Goal: Transaction & Acquisition: Obtain resource

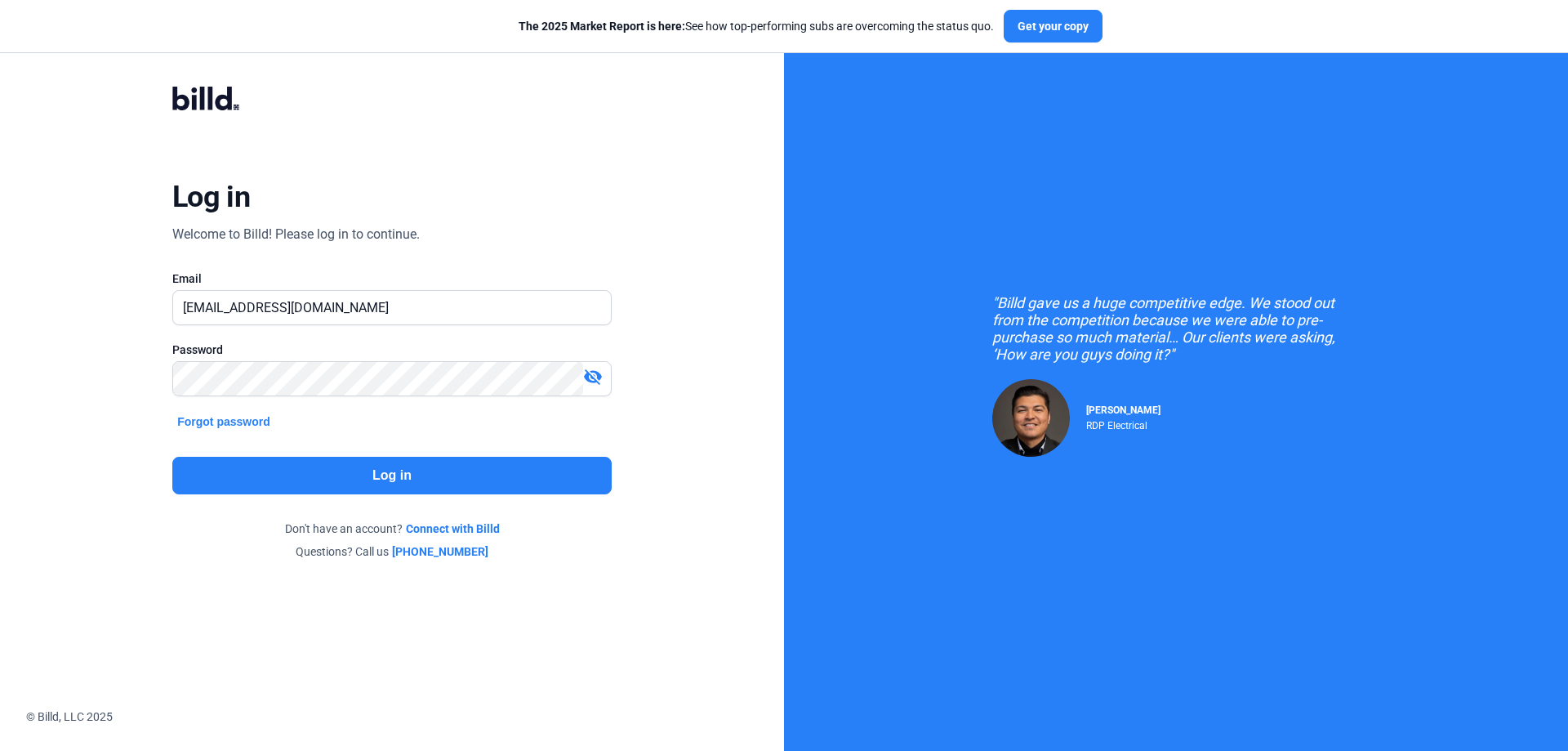
click at [399, 475] on button "Log in" at bounding box center [392, 475] width 439 height 38
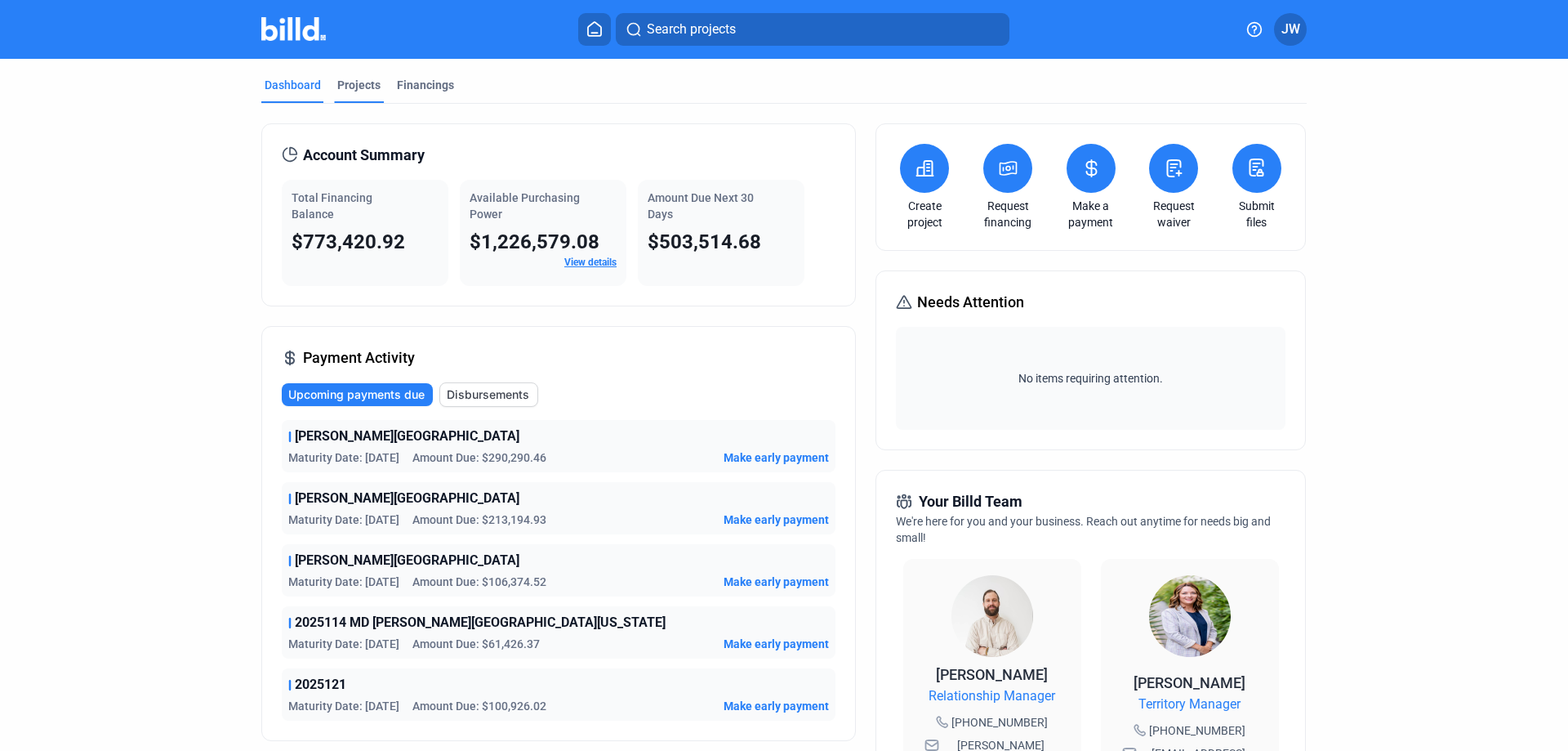
click at [352, 86] on div "Projects" at bounding box center [359, 84] width 43 height 16
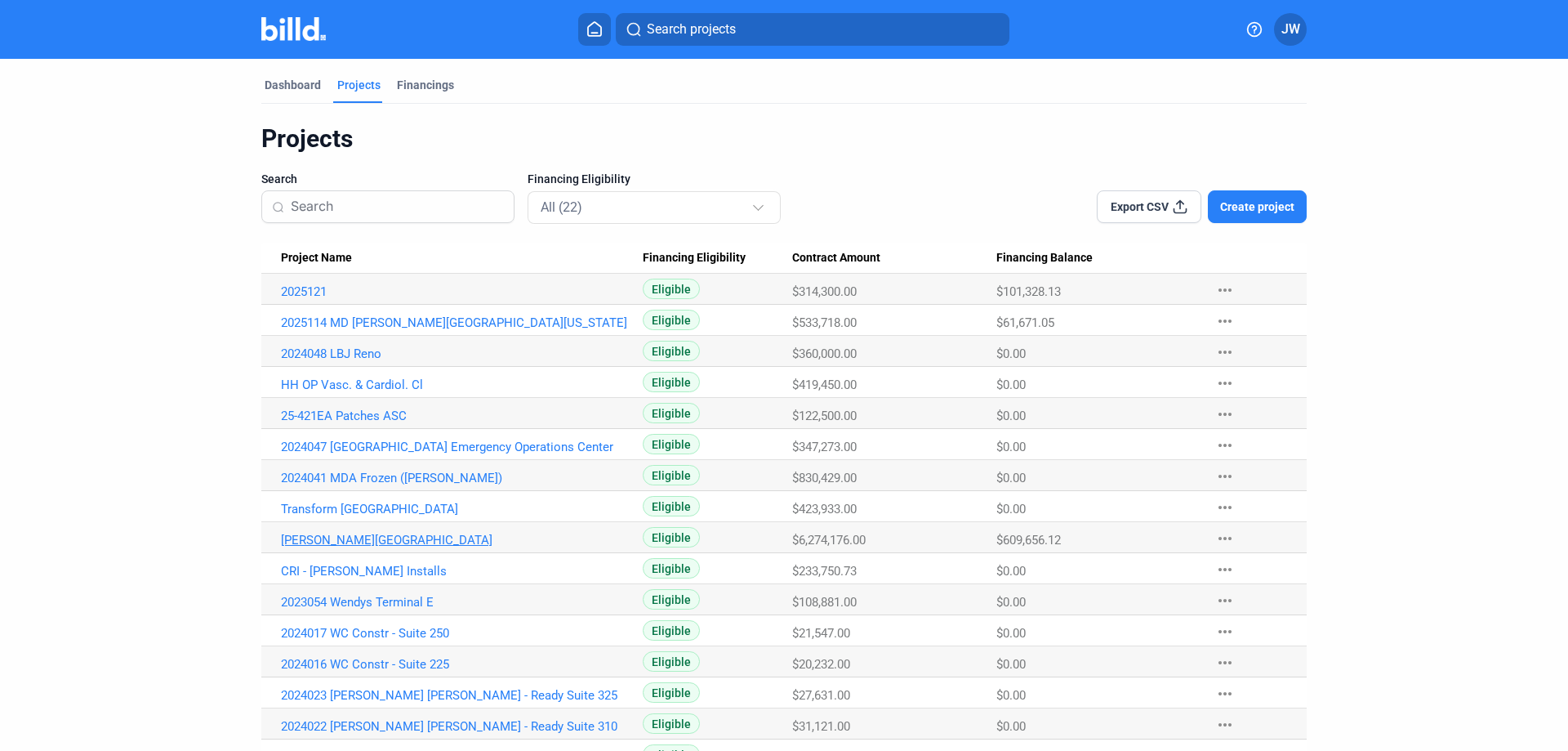
click at [352, 535] on link "[PERSON_NAME][GEOGRAPHIC_DATA]" at bounding box center [462, 540] width 362 height 14
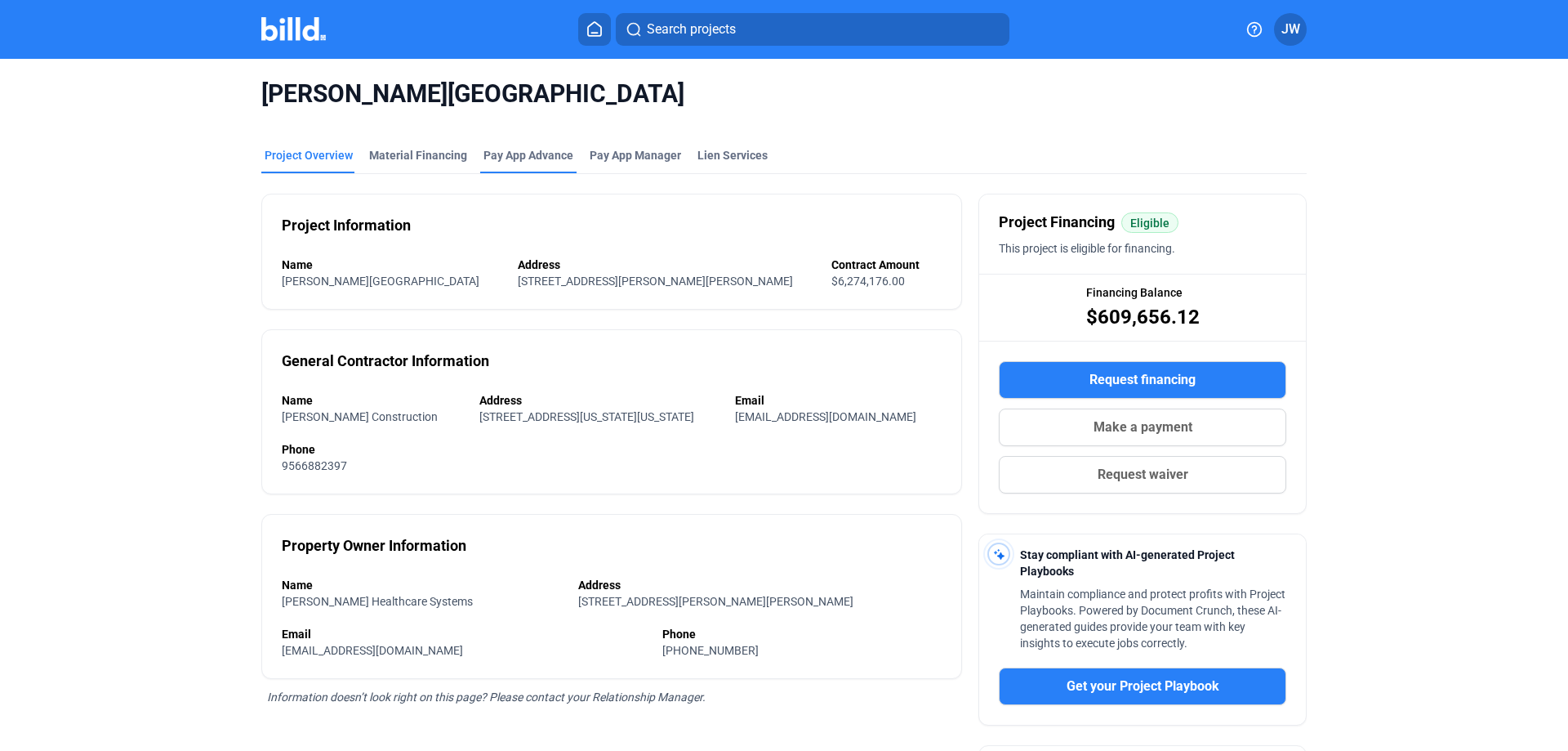
click at [523, 152] on div "Pay App Advance" at bounding box center [528, 155] width 90 height 16
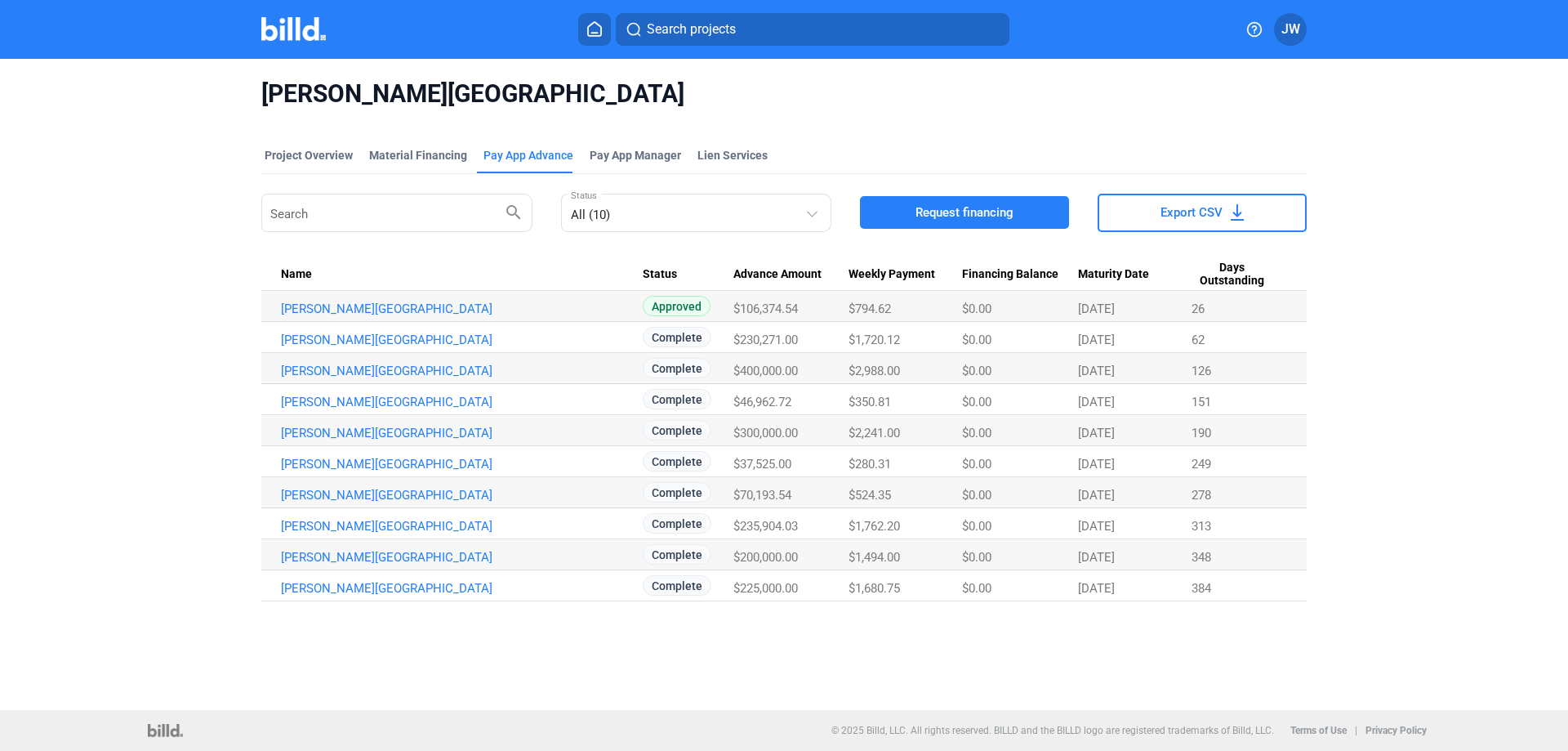
click at [973, 209] on span "Request financing" at bounding box center [965, 212] width 98 height 16
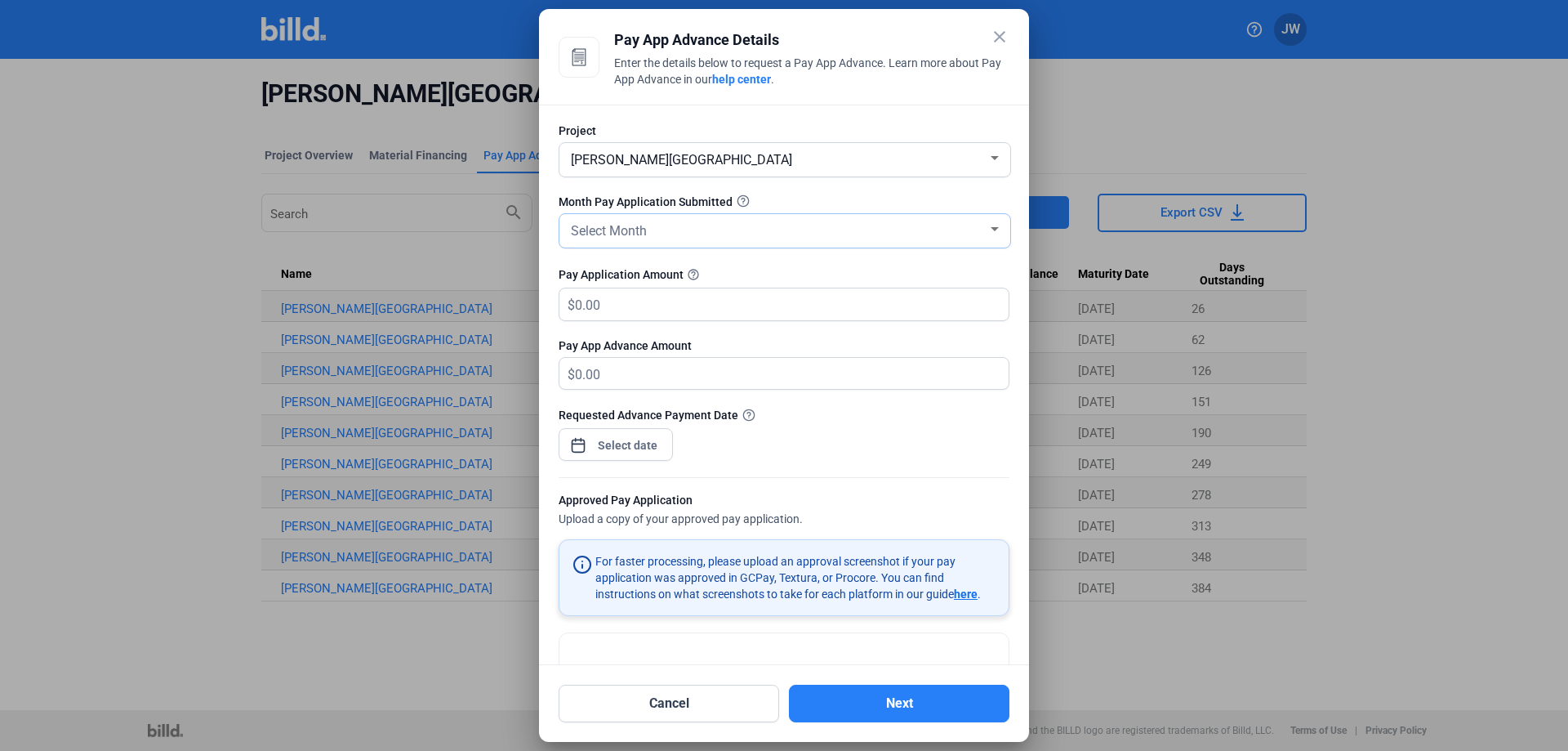
click at [703, 235] on div "Select Month" at bounding box center [777, 229] width 420 height 23
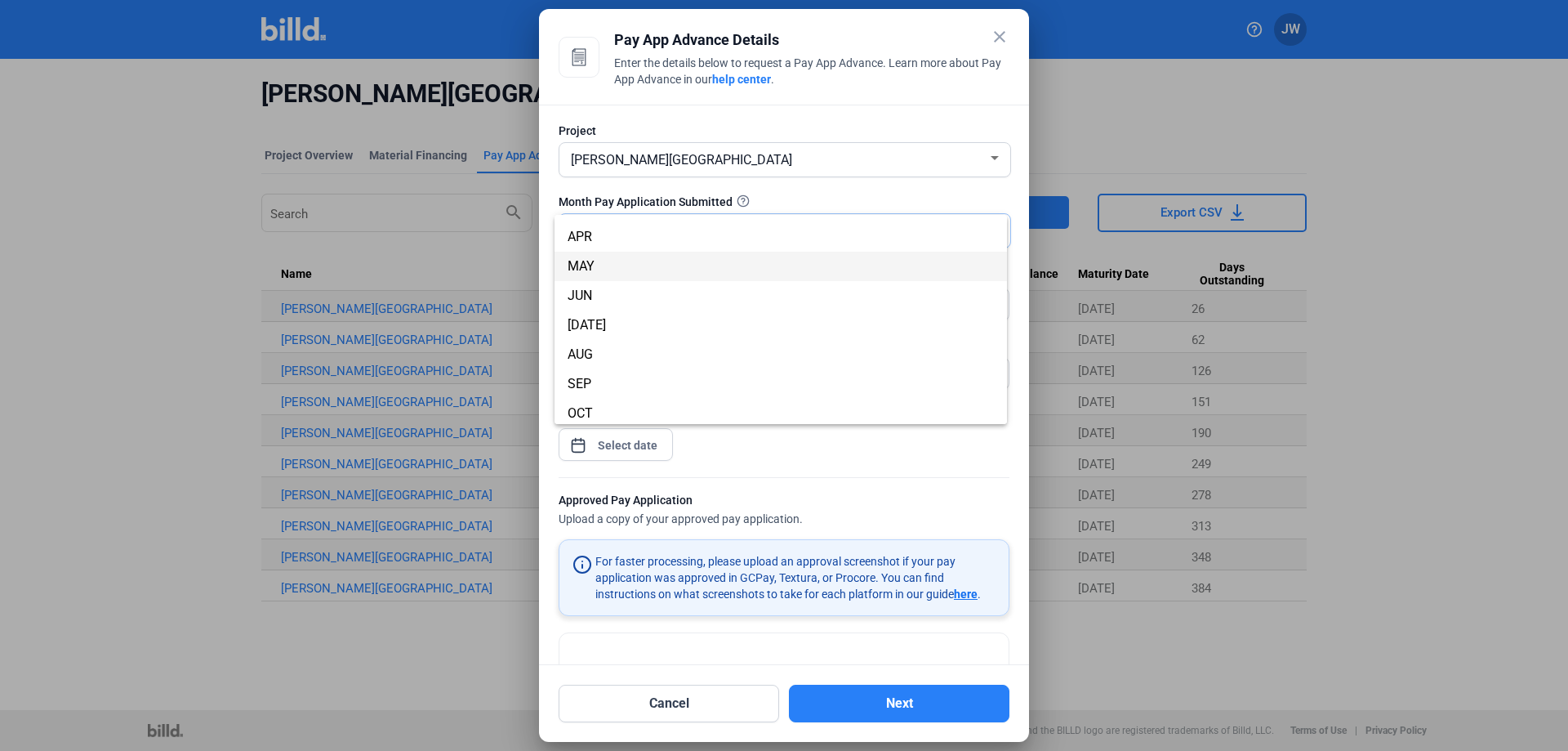
scroll to position [143, 0]
click at [636, 307] on span "SEP" at bounding box center [780, 322] width 426 height 29
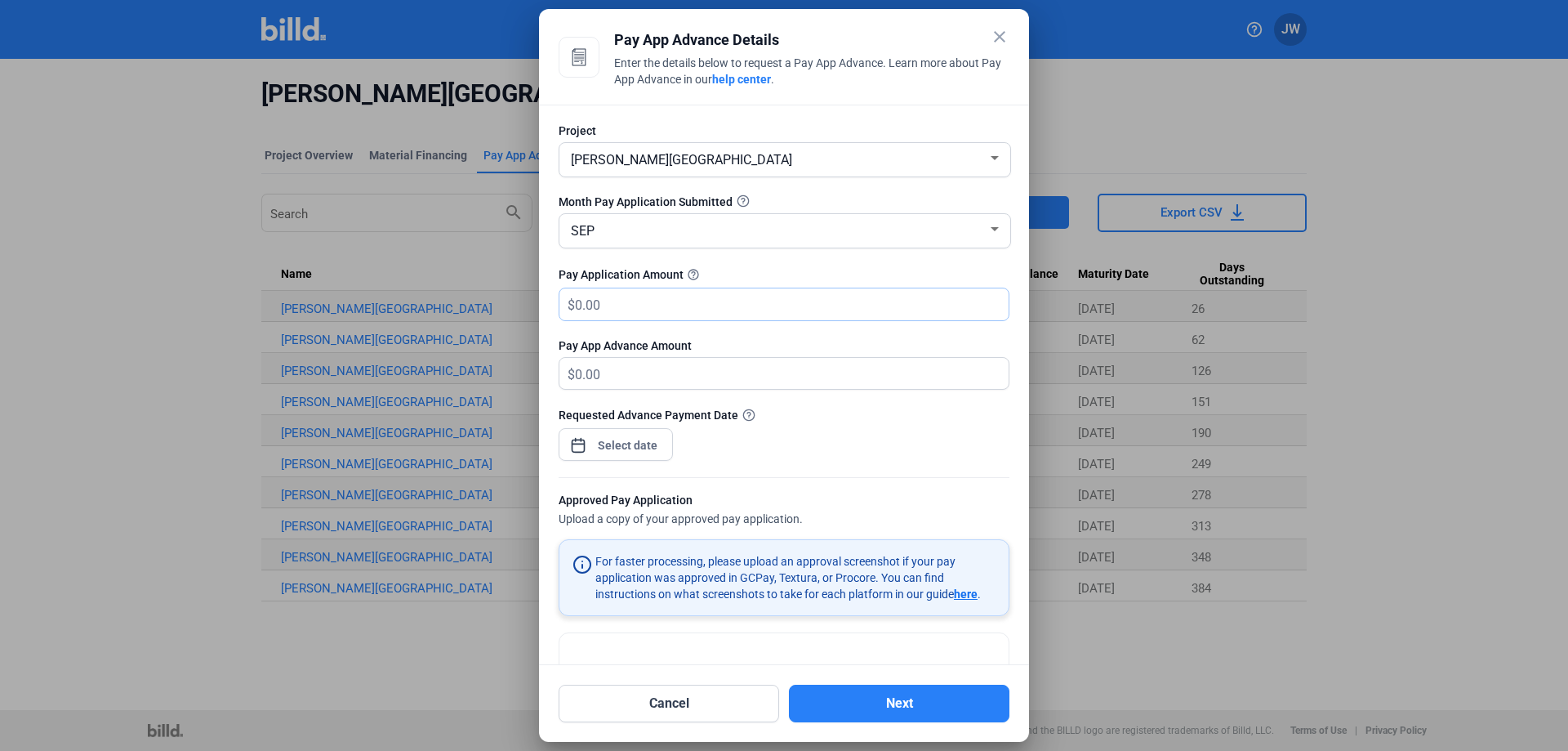
click at [646, 299] on input "text" at bounding box center [782, 304] width 415 height 32
type input "218,603.45"
click at [585, 443] on span "Open calendar" at bounding box center [578, 437] width 40 height 40
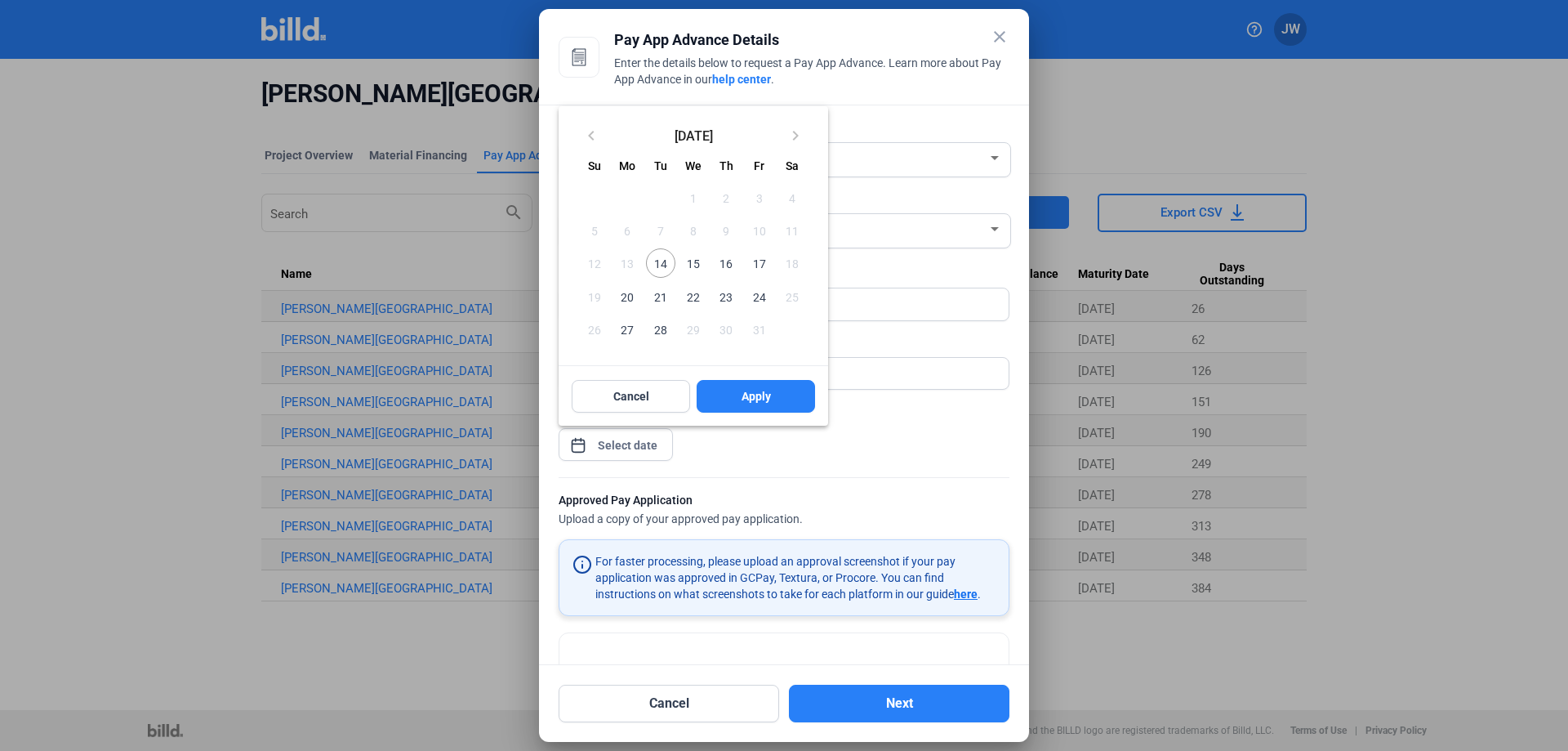
click at [662, 264] on span "14" at bounding box center [660, 263] width 29 height 29
click at [767, 400] on span "Apply" at bounding box center [756, 396] width 29 height 16
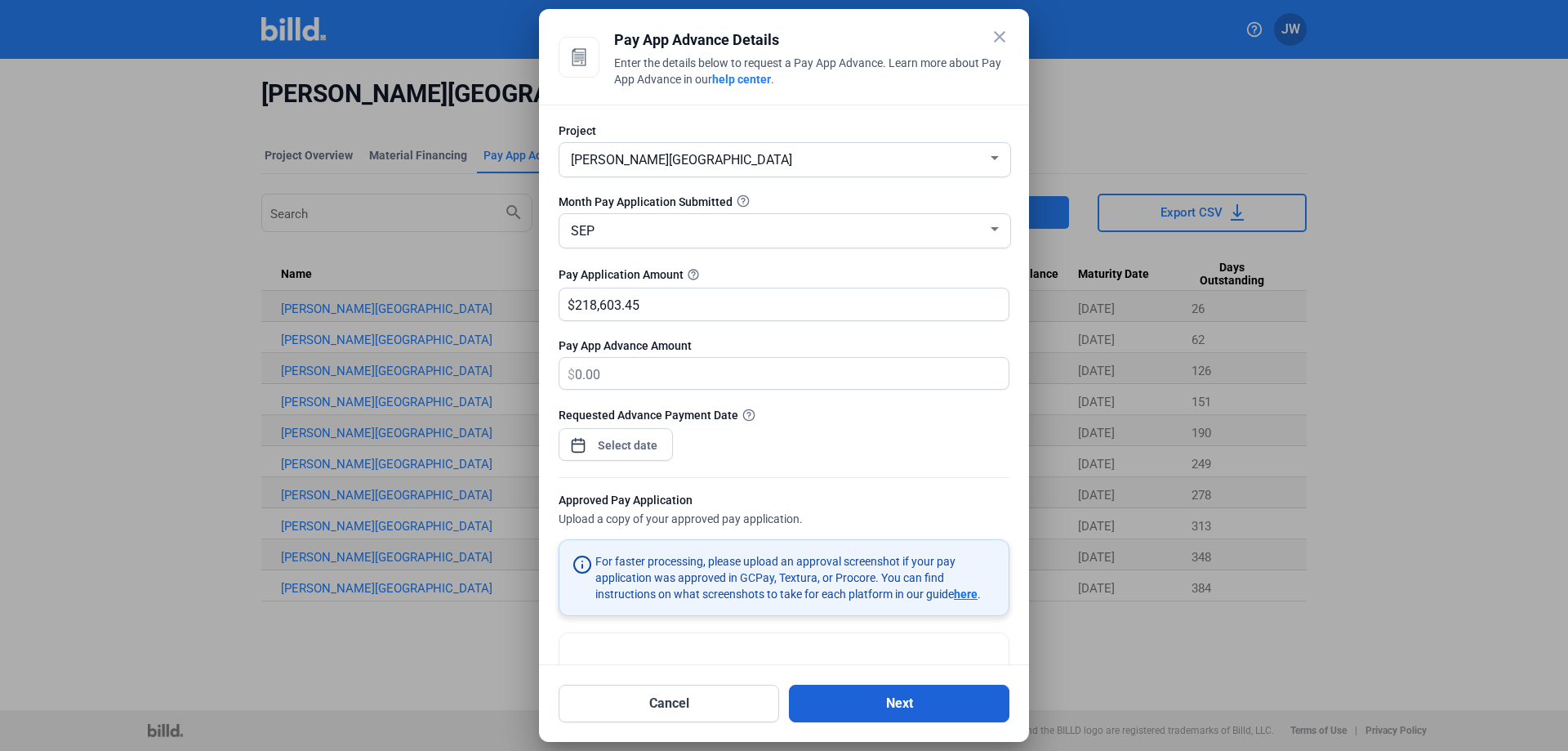
click at [914, 708] on button "Next" at bounding box center [899, 703] width 221 height 38
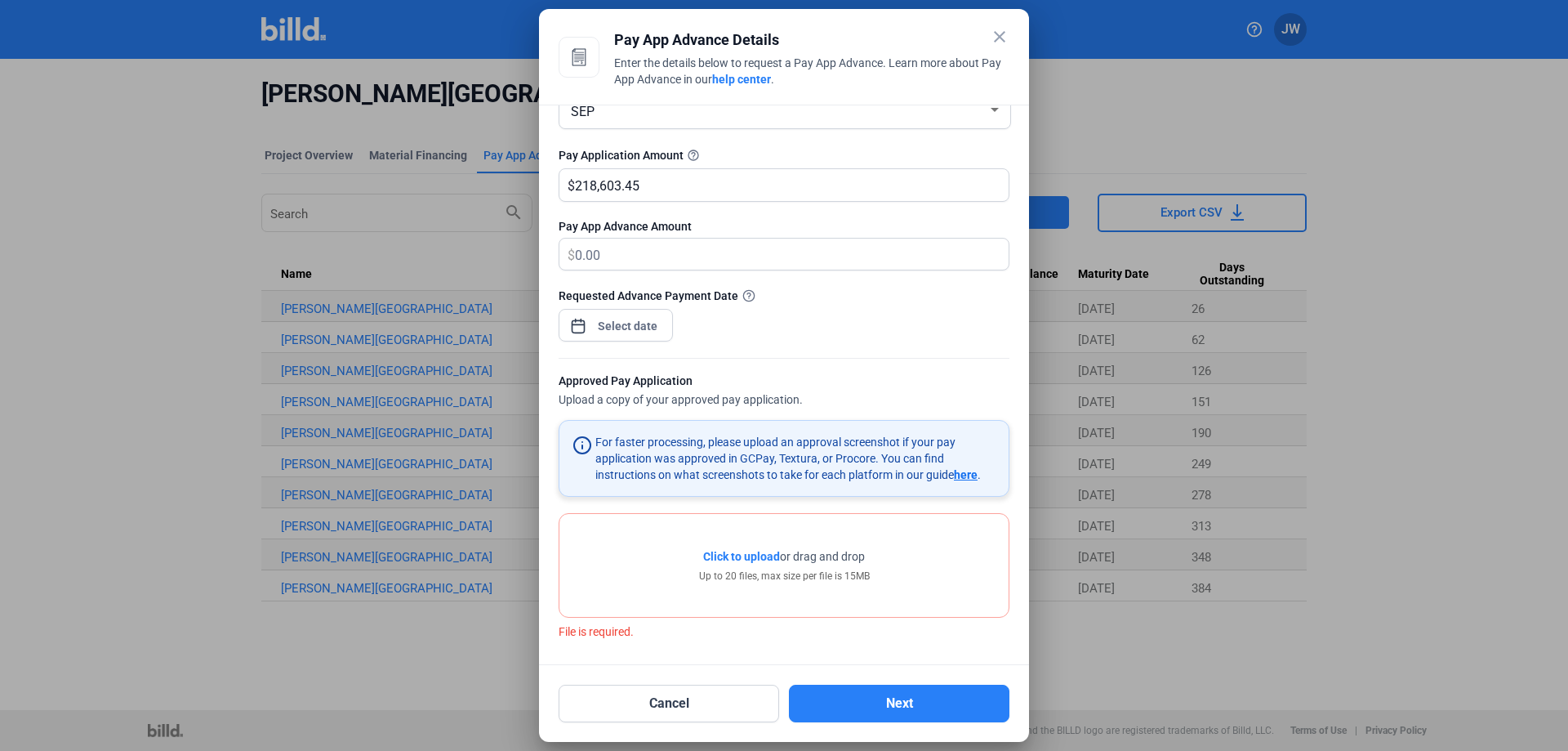
drag, startPoint x: 923, startPoint y: 583, endPoint x: 904, endPoint y: 586, distance: 19.2
click at [904, 586] on div "Click to upload Tap to upload or drag and drop Up to 20 files, max size per fil…" at bounding box center [784, 565] width 449 height 103
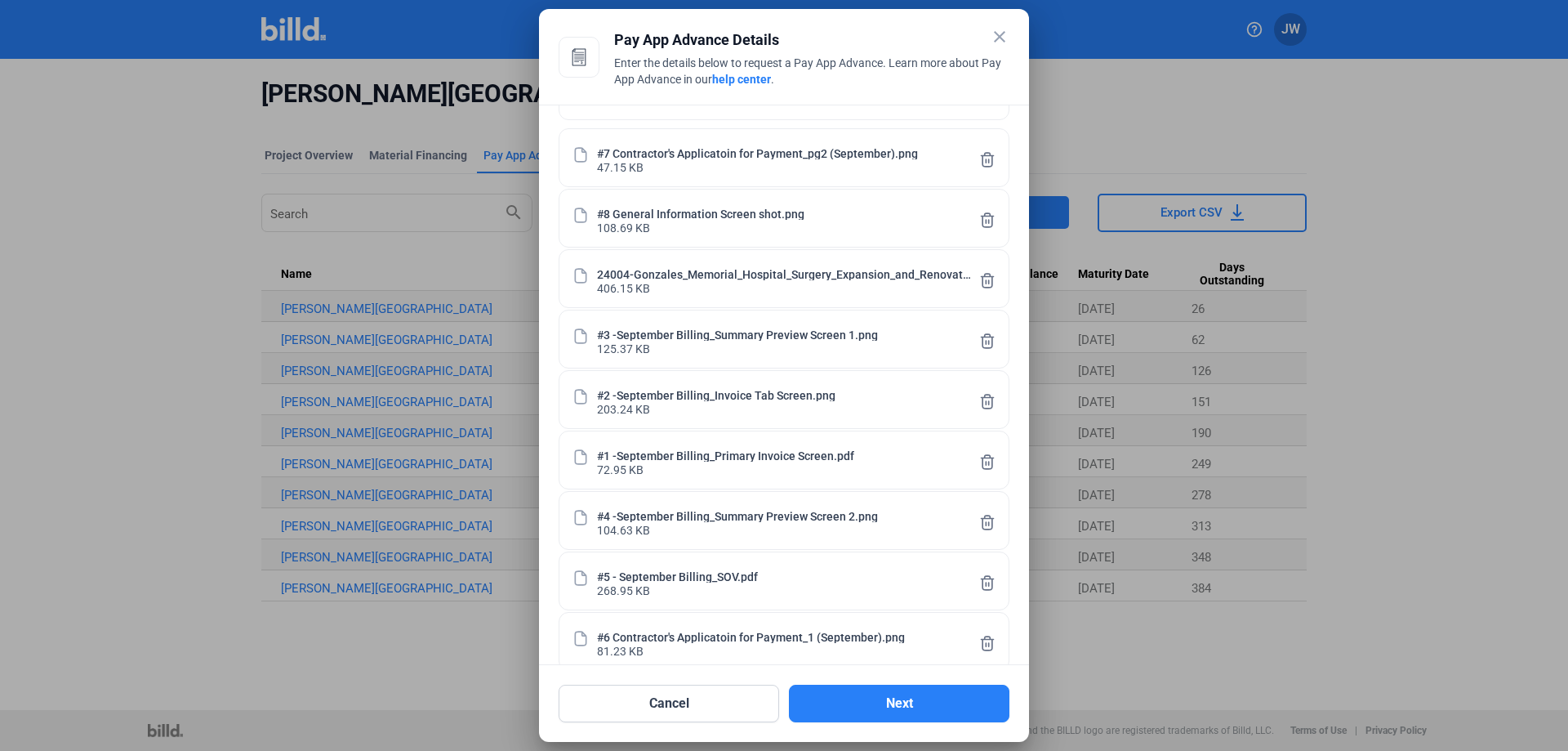
scroll to position [644, 0]
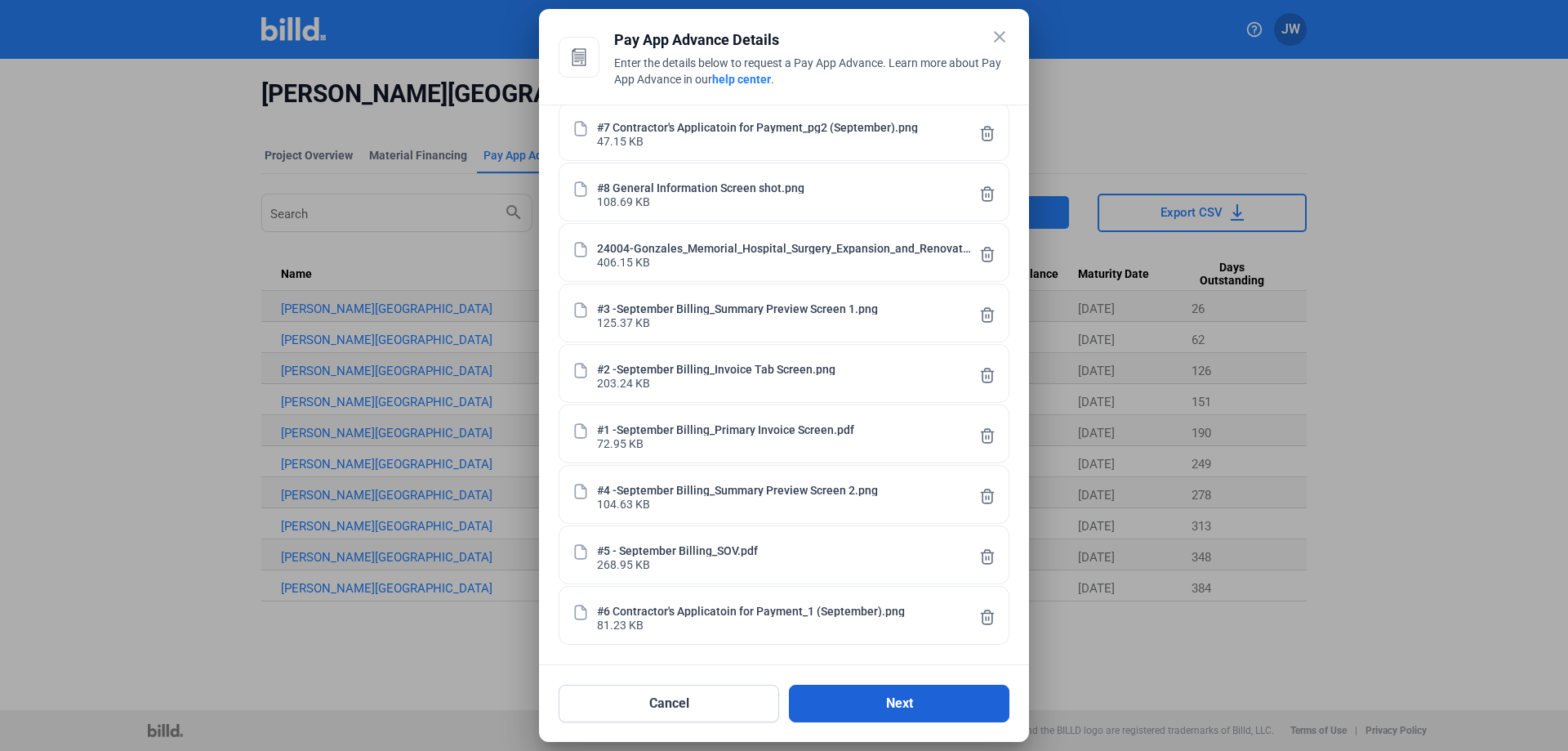
click at [912, 708] on button "Next" at bounding box center [899, 703] width 221 height 38
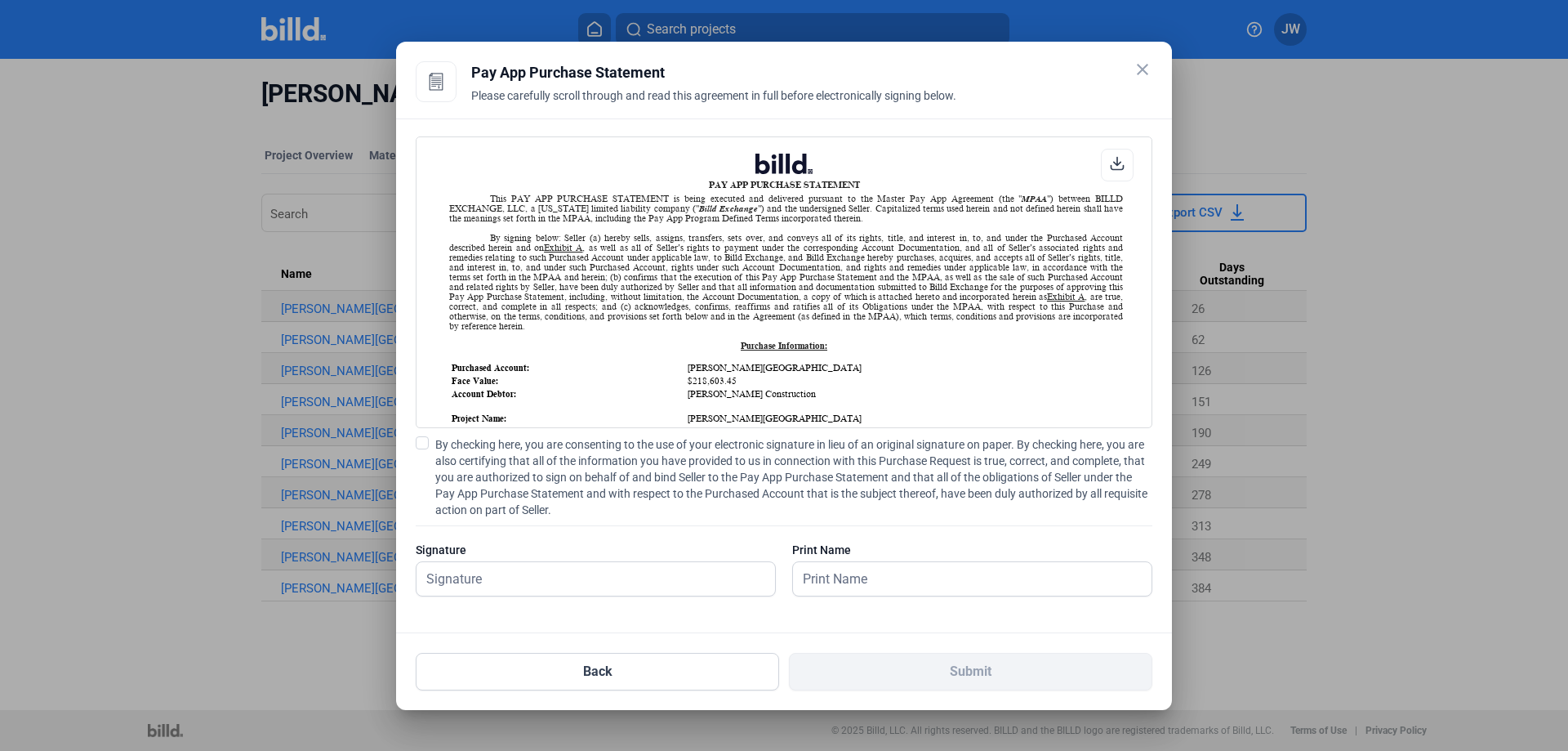
scroll to position [1, 0]
click at [476, 583] on input "text" at bounding box center [587, 579] width 341 height 34
type input "[PERSON_NAME]"
click at [864, 582] on input "text" at bounding box center [972, 579] width 359 height 34
type input "[PERSON_NAME]"
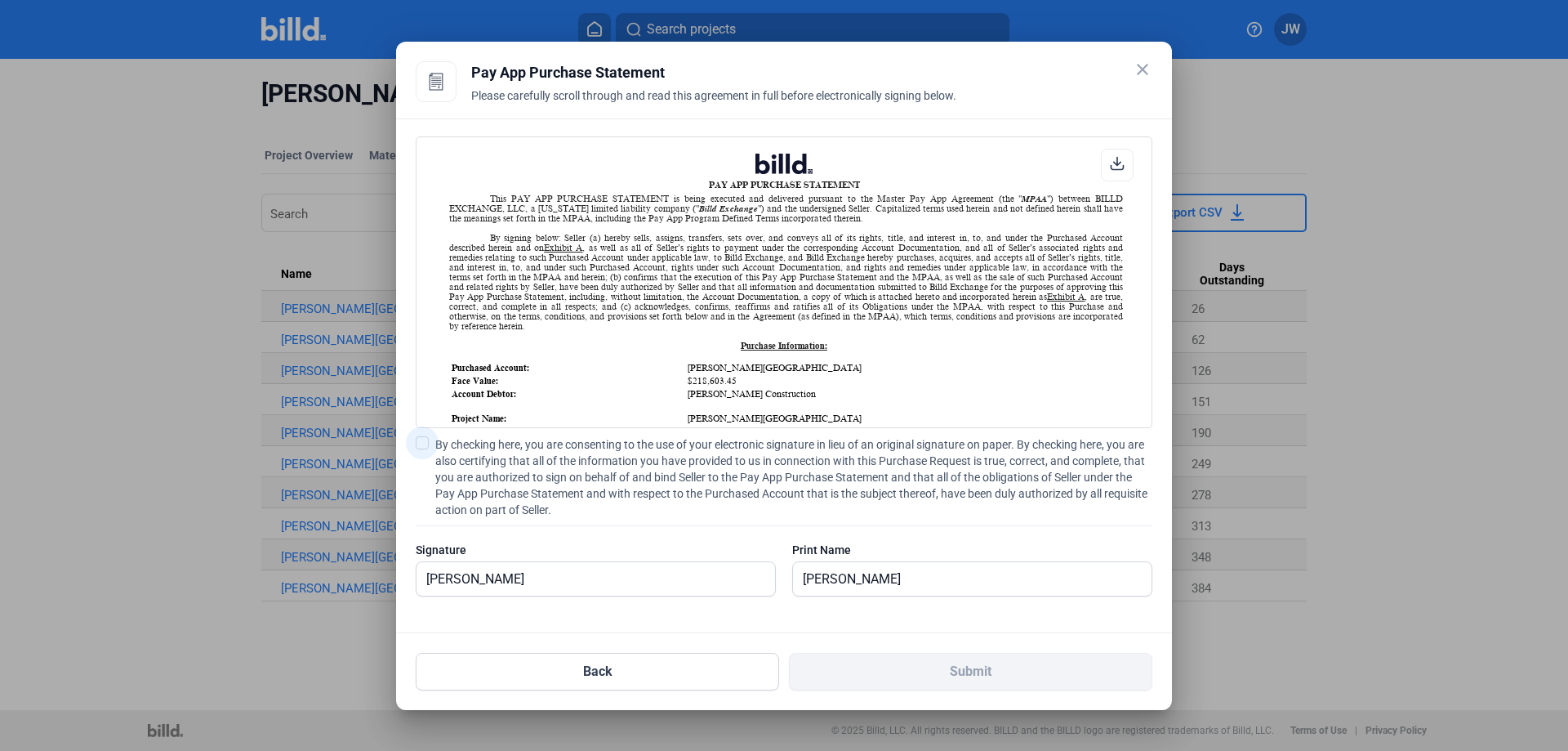
click at [425, 445] on span at bounding box center [423, 443] width 13 height 13
click at [0, 0] on input "By checking here, you are consenting to the use of your electronic signature in…" at bounding box center [0, 0] width 0 height 0
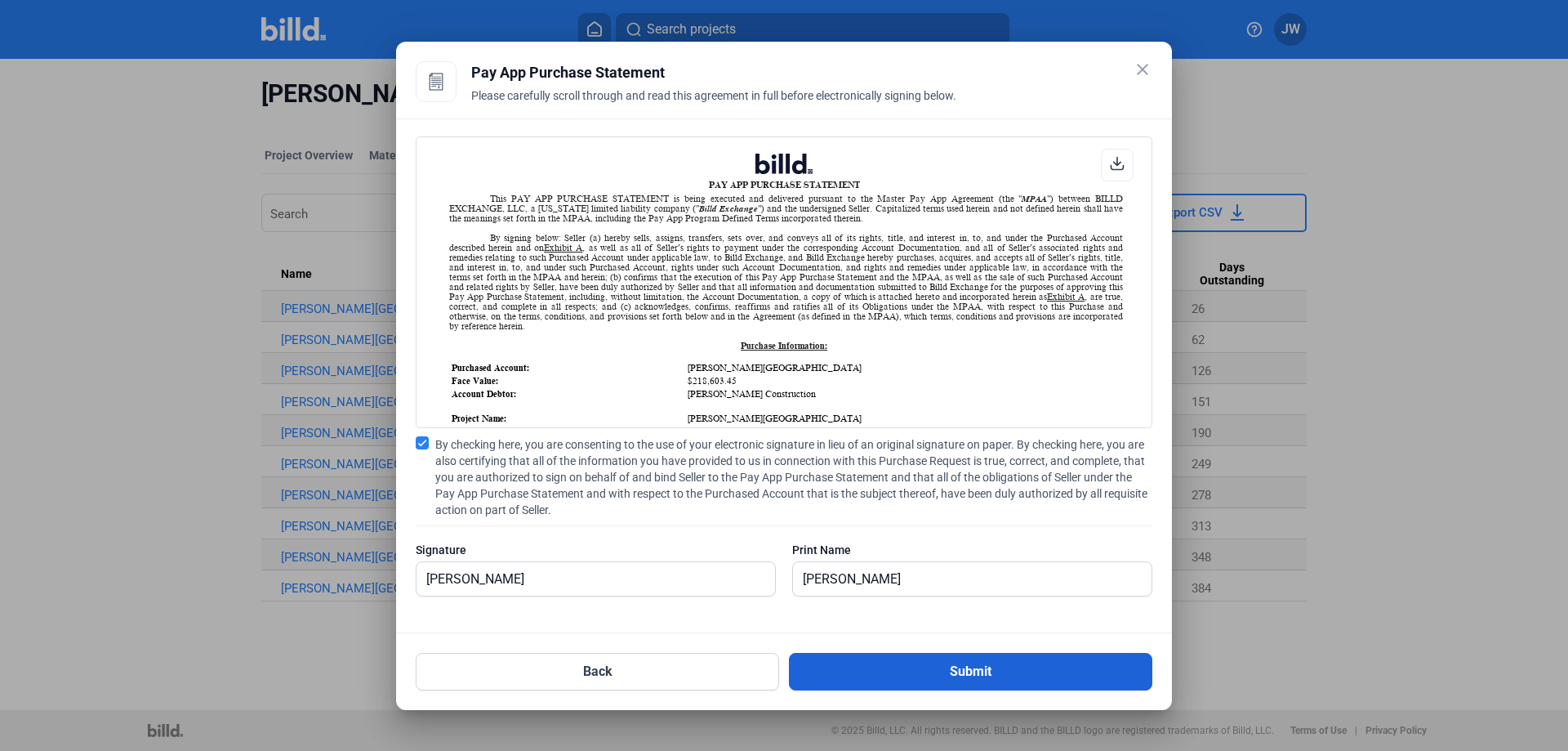
click at [960, 667] on button "Submit" at bounding box center [970, 671] width 364 height 38
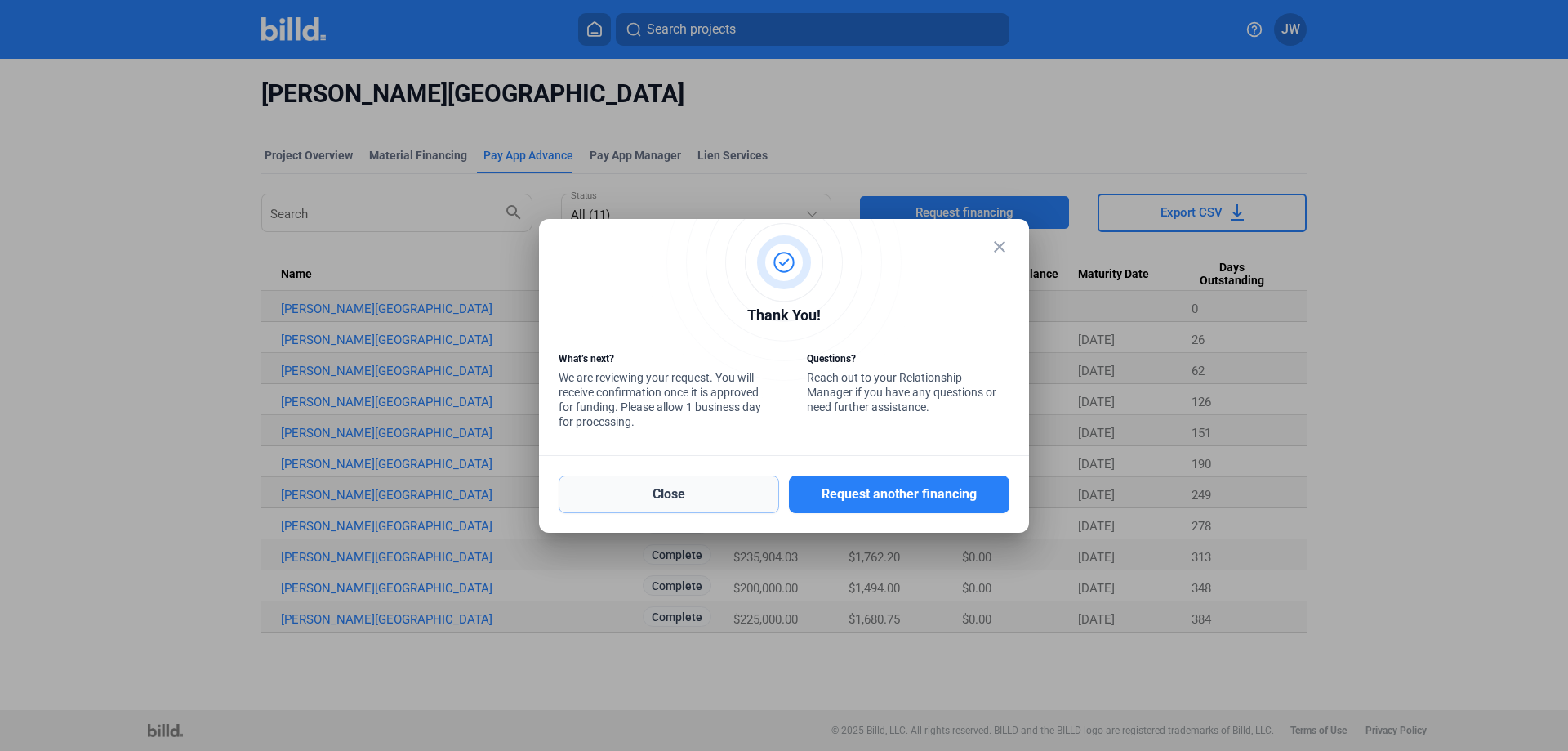
click at [698, 492] on button "Close" at bounding box center [669, 494] width 221 height 38
